Goal: Information Seeking & Learning: Find specific fact

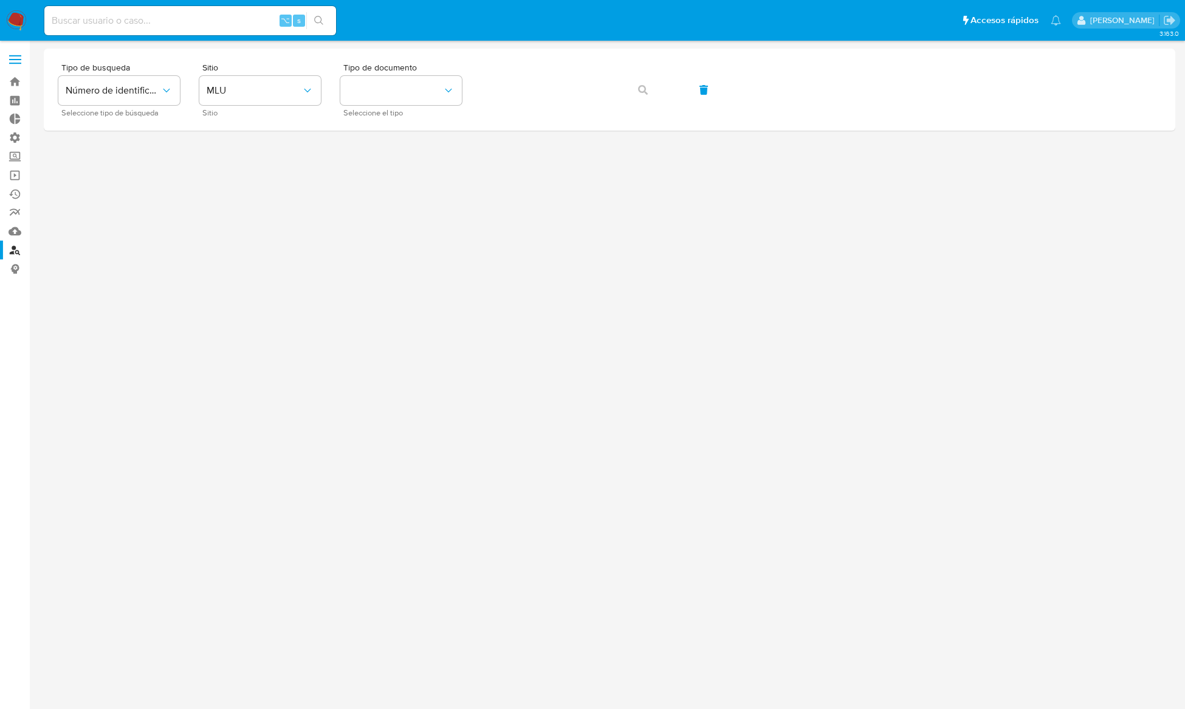
click at [187, 15] on input at bounding box center [190, 21] width 292 height 16
paste input "1466065460"
type input "1466065460"
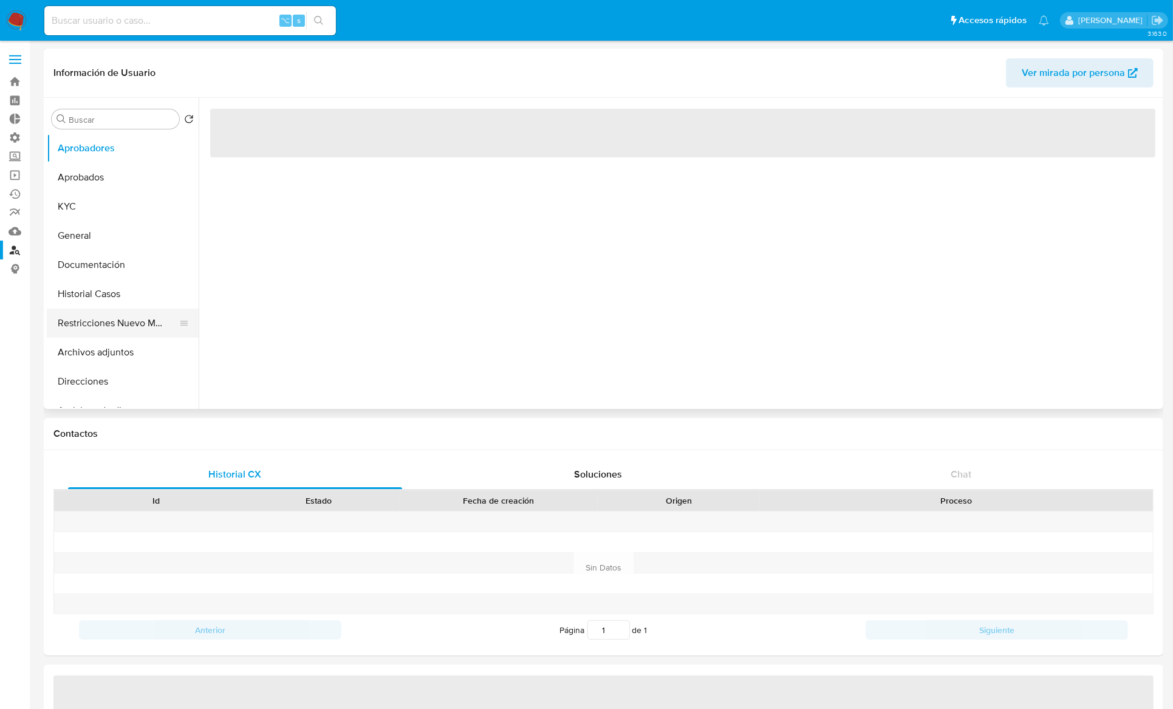
select select "10"
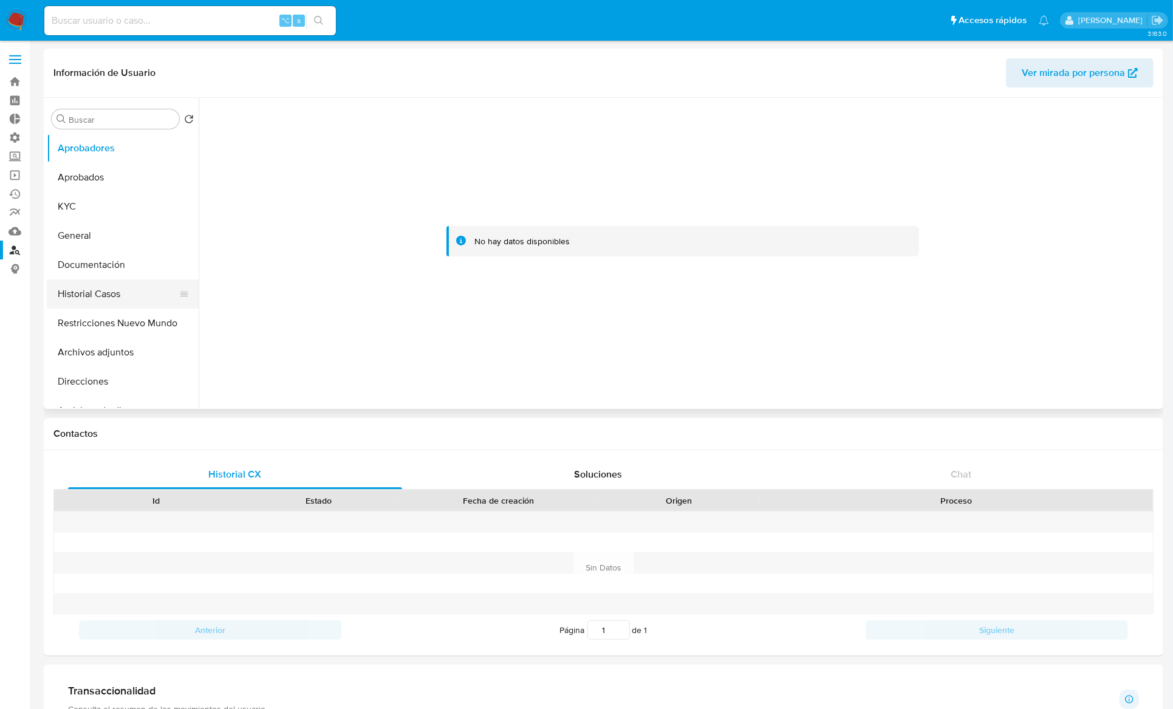
click at [112, 301] on button "Historial Casos" at bounding box center [118, 294] width 142 height 29
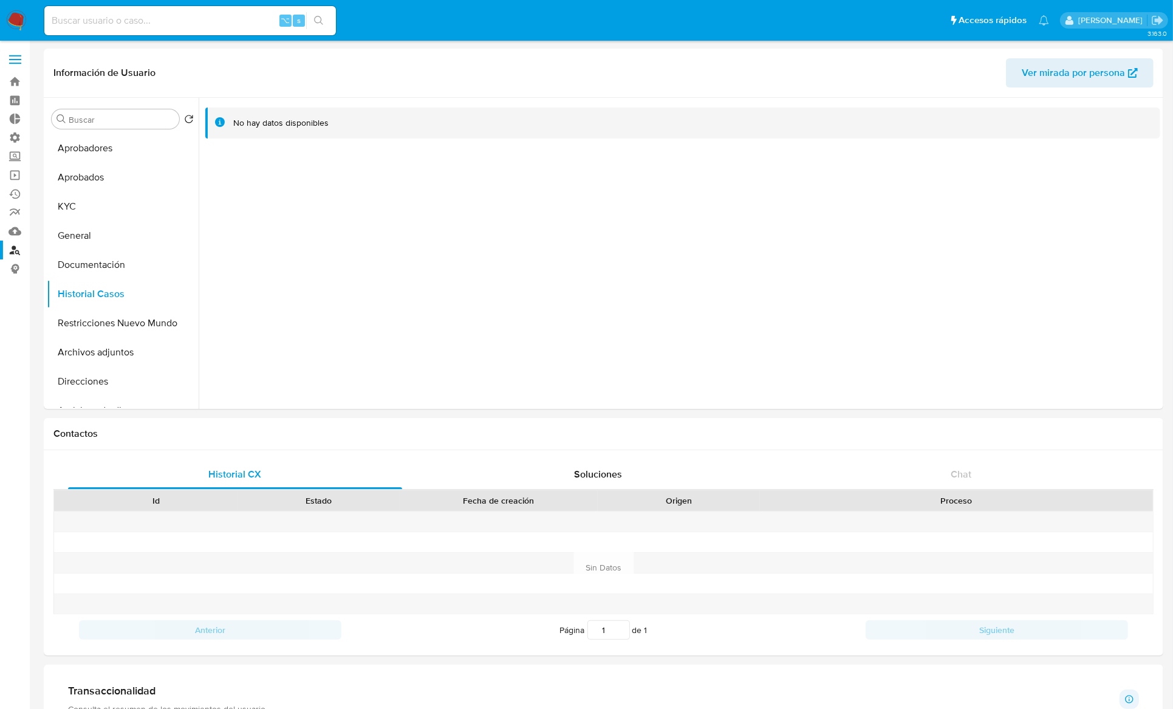
click at [151, 13] on input at bounding box center [190, 21] width 292 height 16
paste input "1880829895"
type input "1880829895"
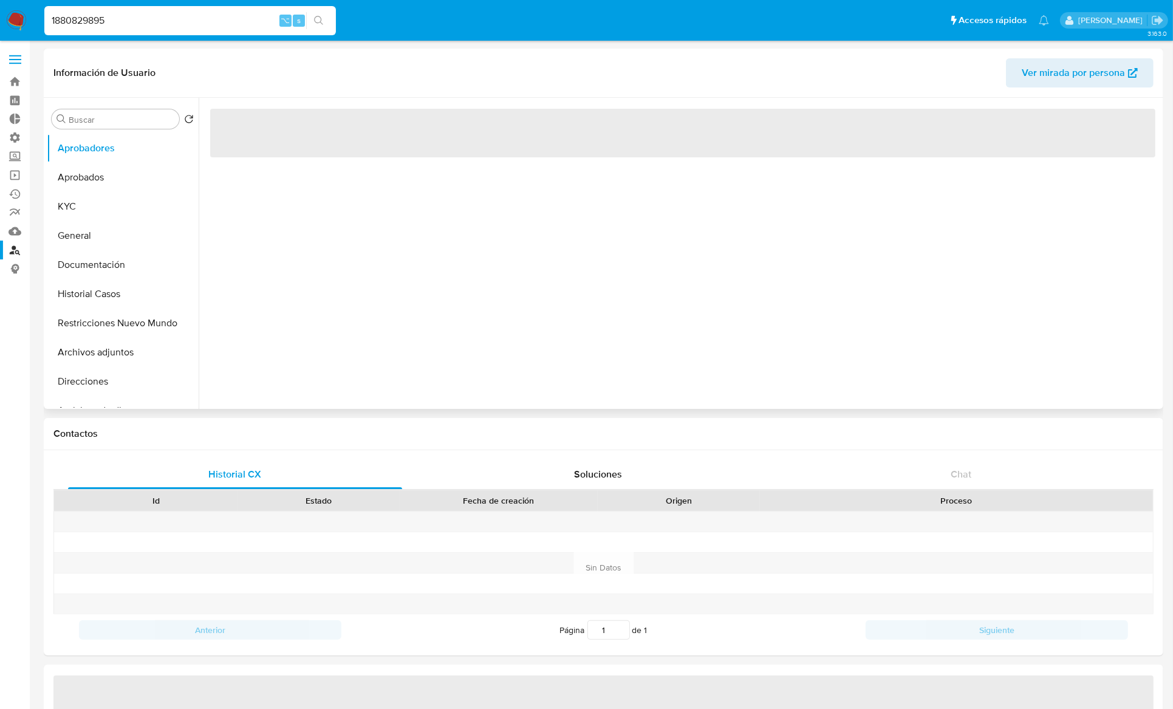
select select "10"
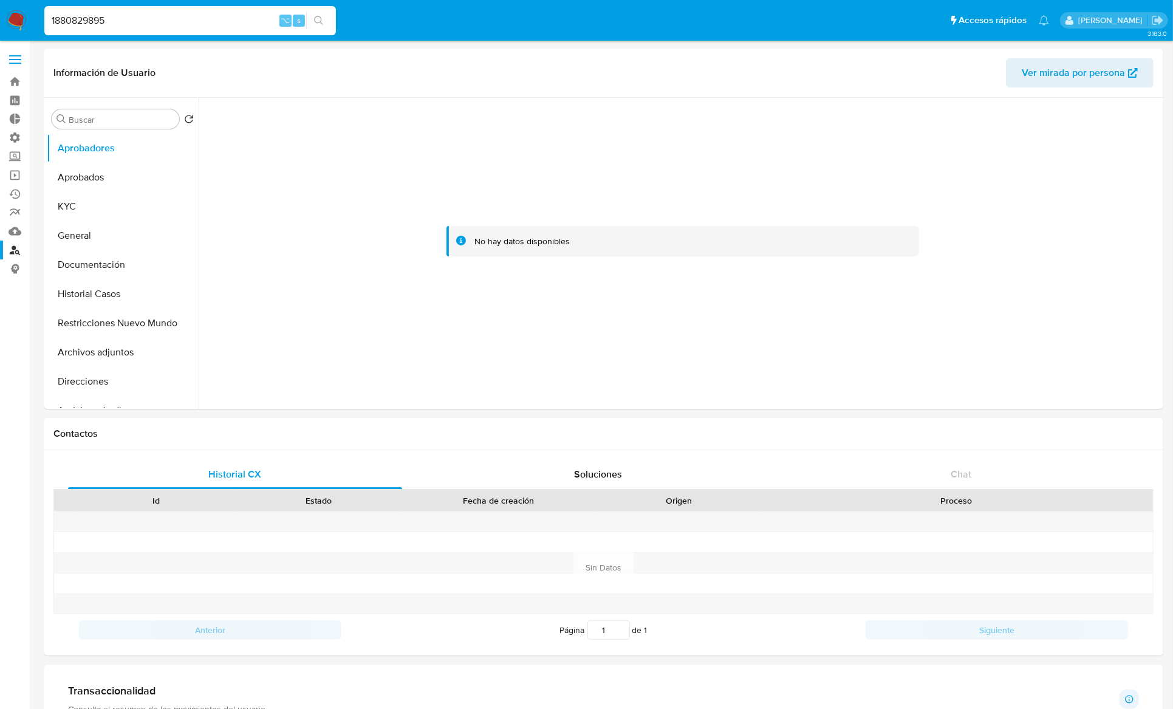
click at [188, 27] on input "1880829895" at bounding box center [190, 21] width 292 height 16
paste input "206574493"
type input "2065744935"
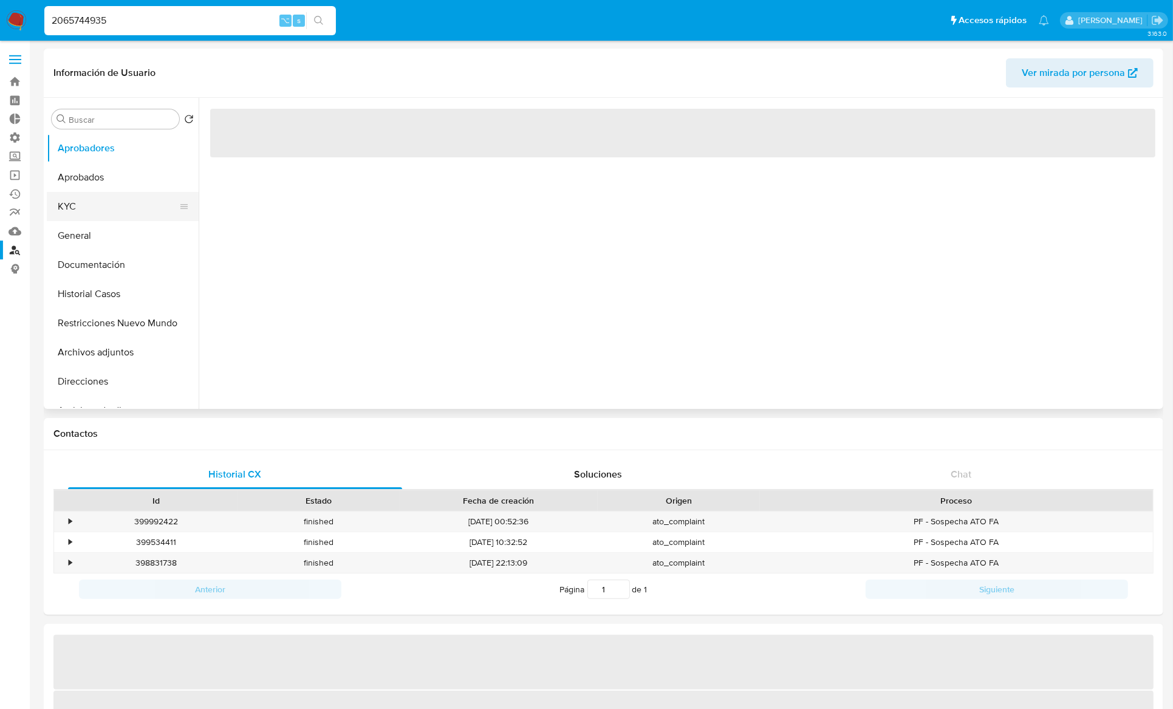
select select "10"
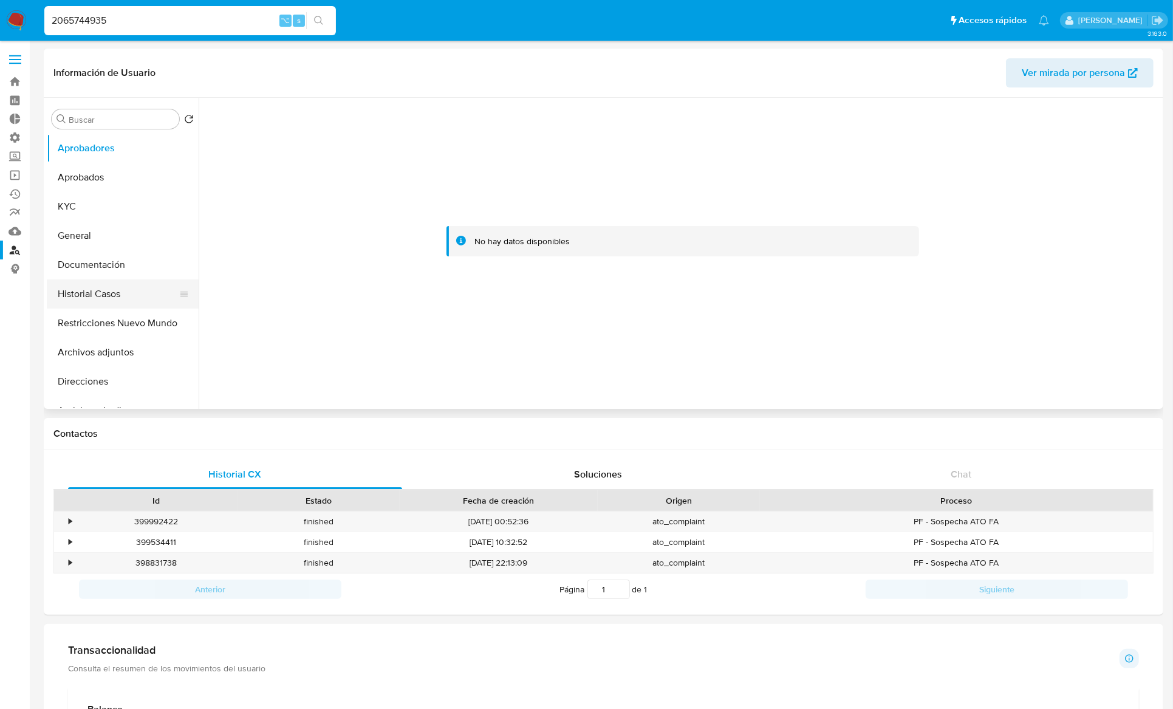
click at [97, 296] on button "Historial Casos" at bounding box center [118, 294] width 142 height 29
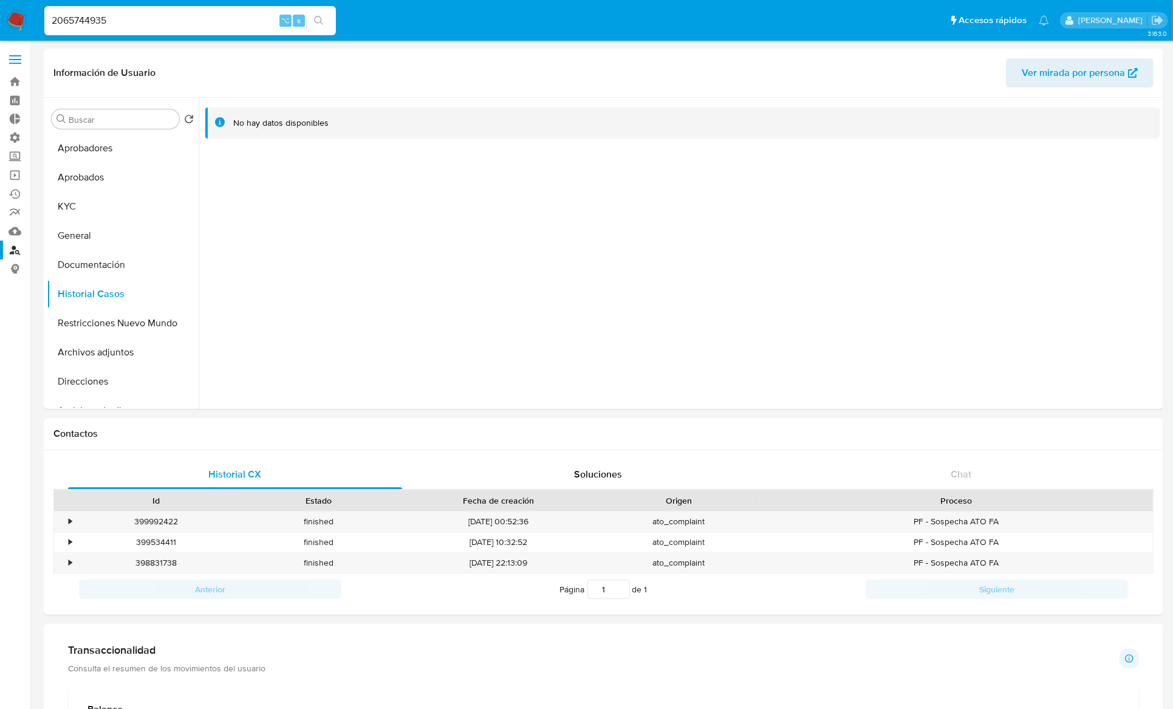
click at [191, 13] on input "2065744935" at bounding box center [190, 21] width 292 height 16
paste input "1355928116"
type input "1355928116"
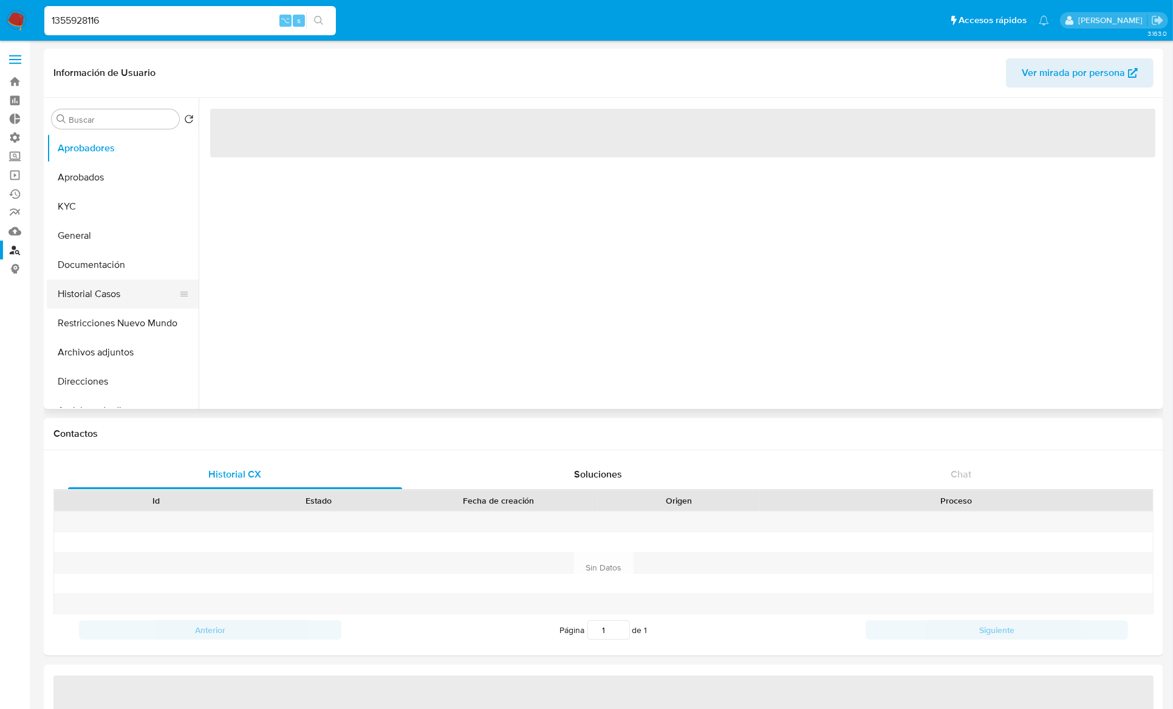
select select "10"
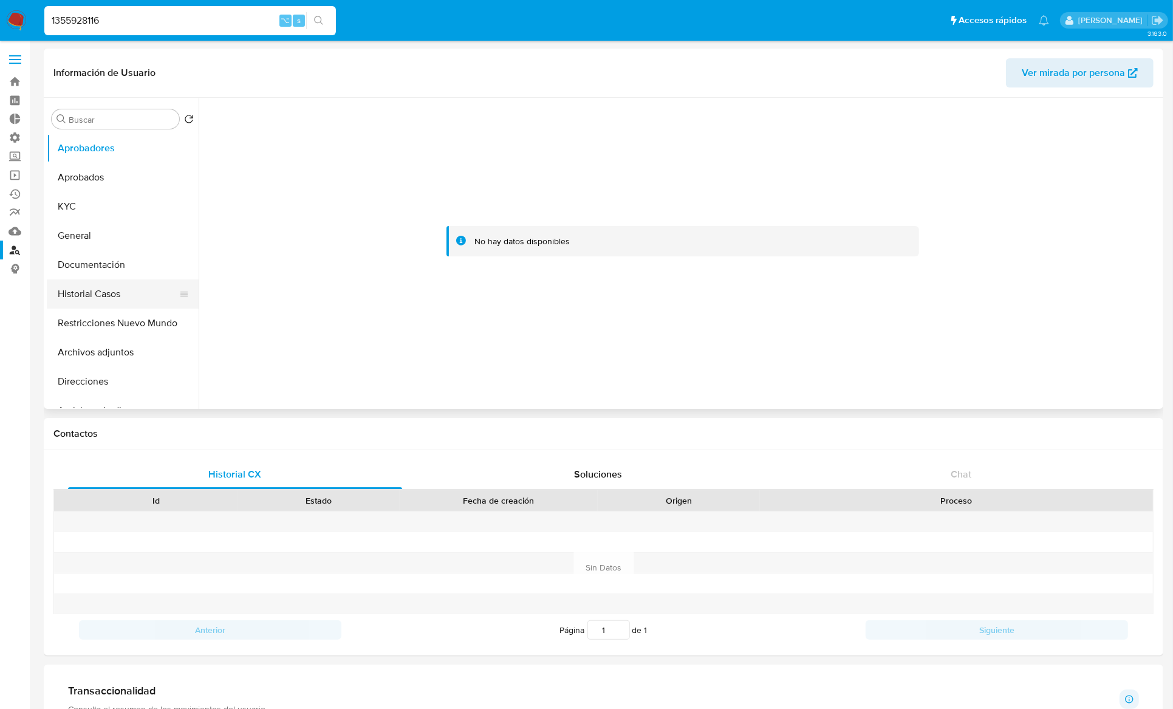
click at [111, 298] on button "Historial Casos" at bounding box center [118, 294] width 142 height 29
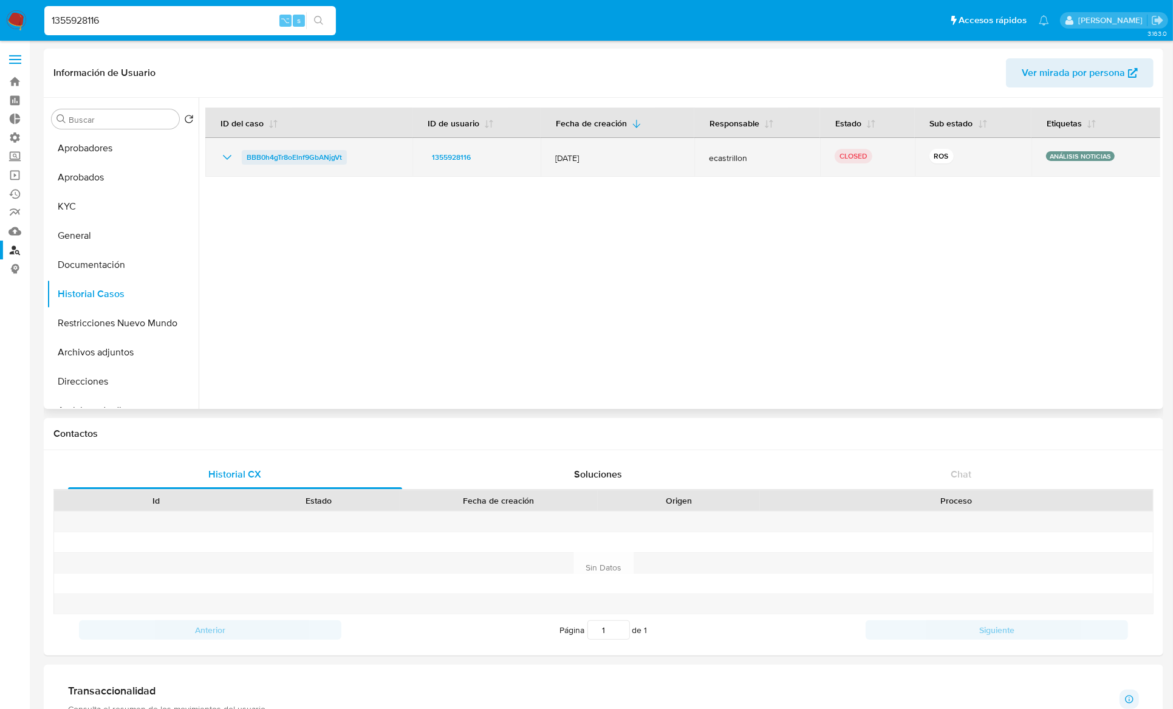
click at [307, 159] on span "BBB0h4gTr8oElnf9GbANjgVt" at bounding box center [294, 157] width 95 height 15
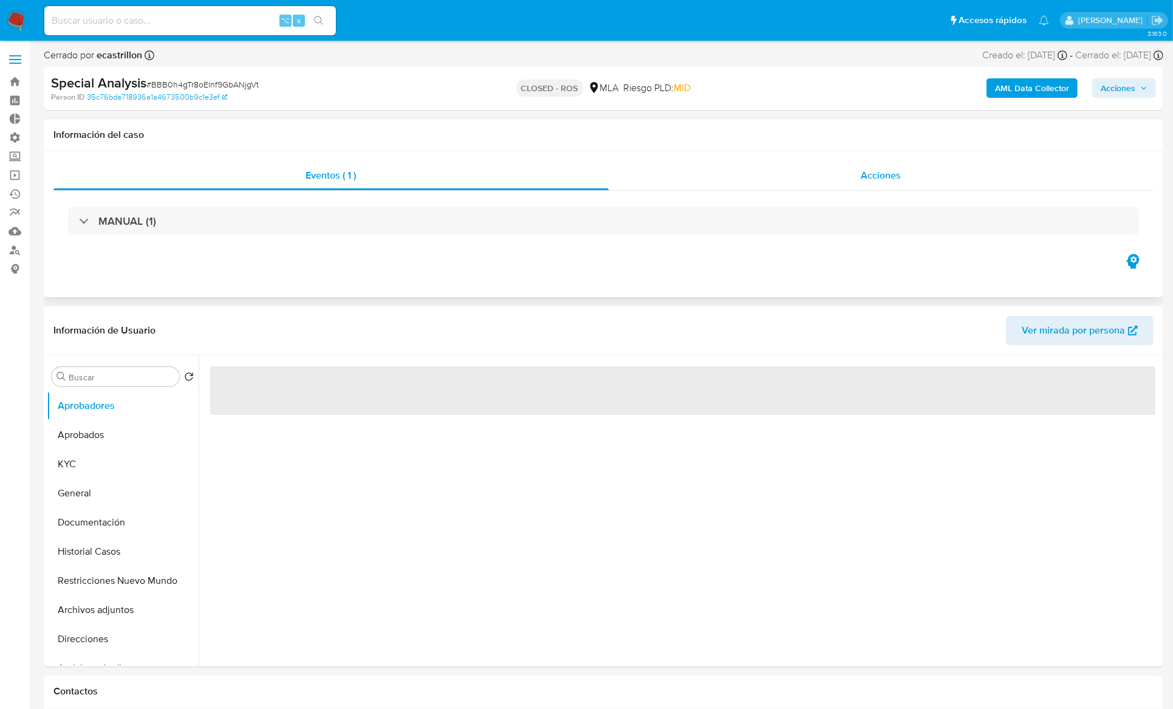
select select "10"
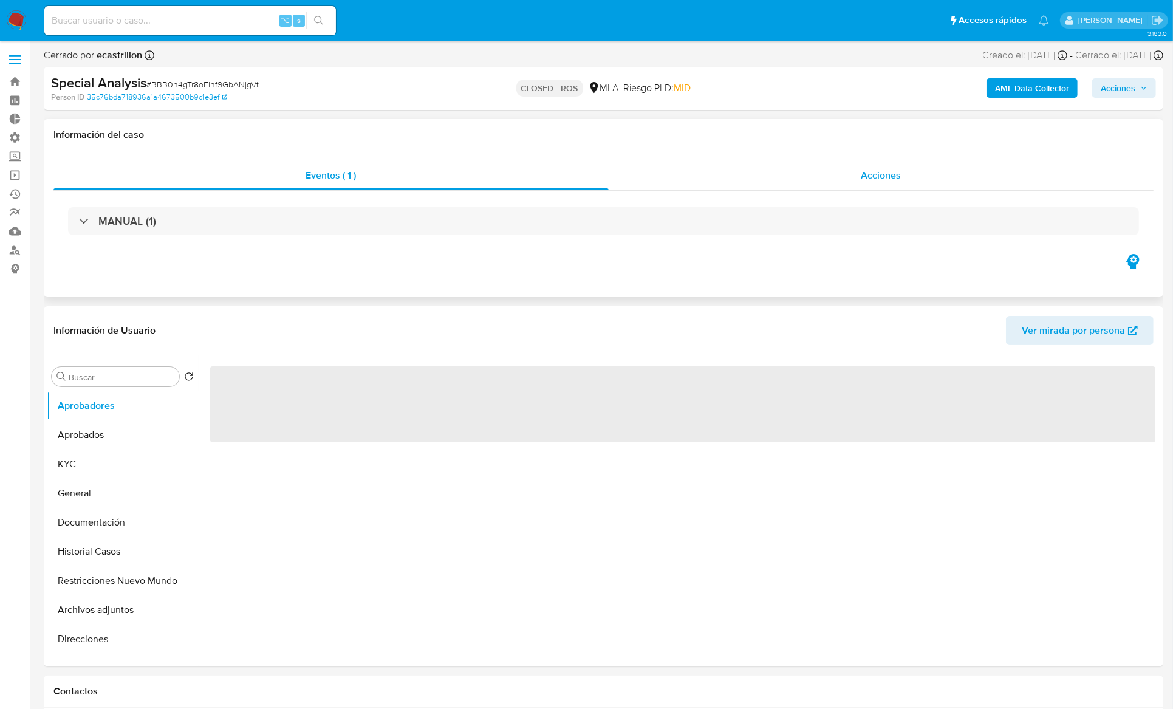
click at [900, 175] on span "Acciones" at bounding box center [882, 175] width 40 height 14
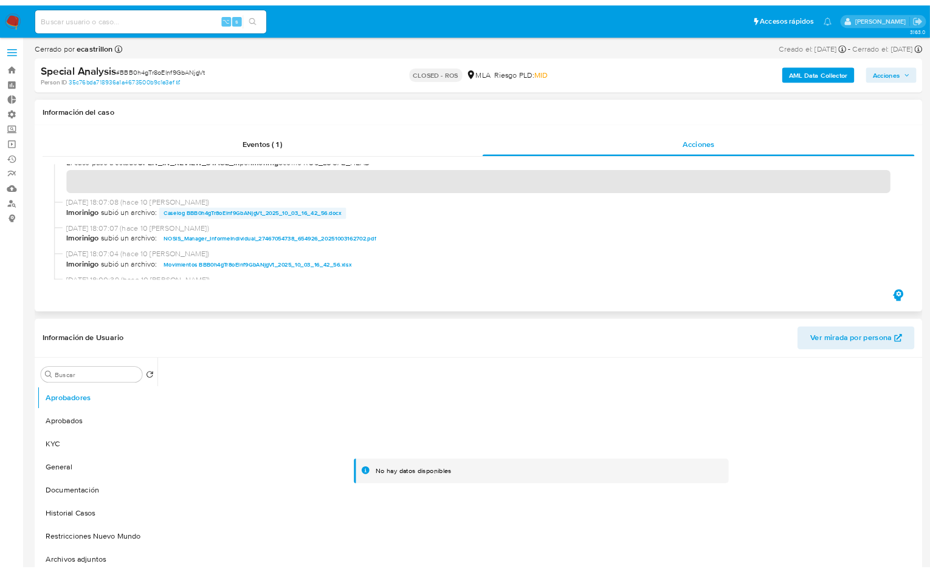
scroll to position [271, 0]
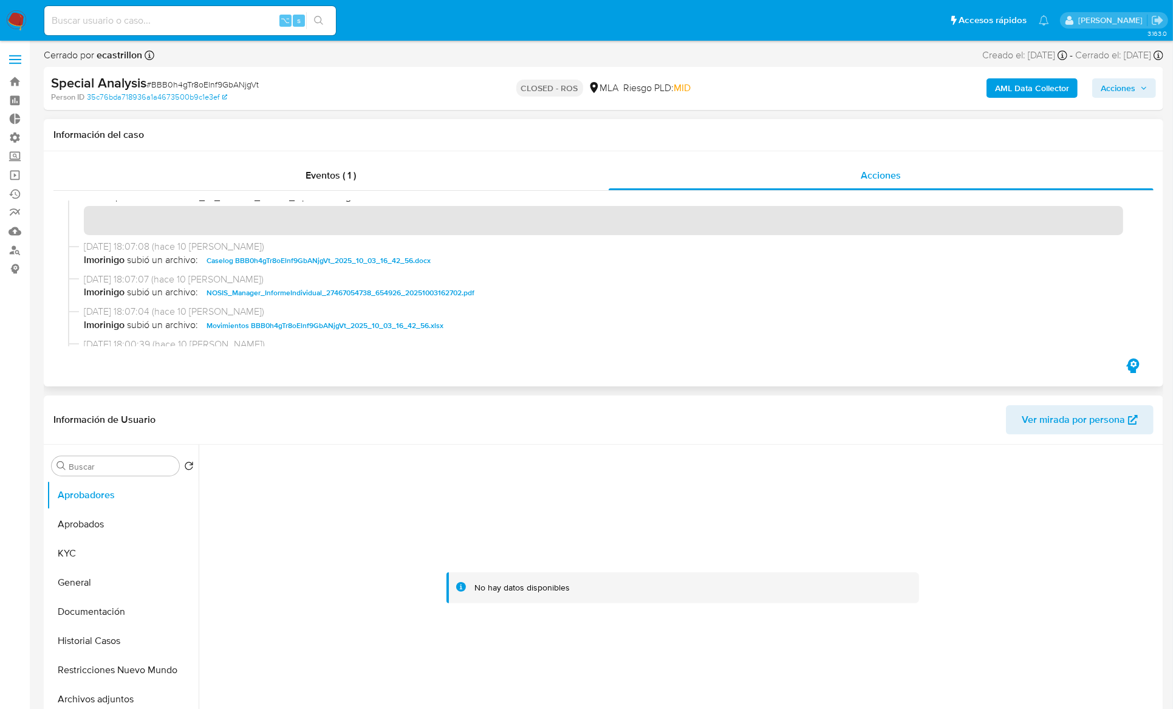
click at [309, 259] on span "Caselog BBB0h4gTr8oElnf9GbANjgVt_2025_10_03_16_42_56.docx" at bounding box center [319, 260] width 224 height 15
click at [294, 326] on span "Movimientos BBB0h4gTr8oElnf9GbANjgVt_2025_10_03_16_42_56.xlsx" at bounding box center [325, 325] width 237 height 15
